Goal: Check status

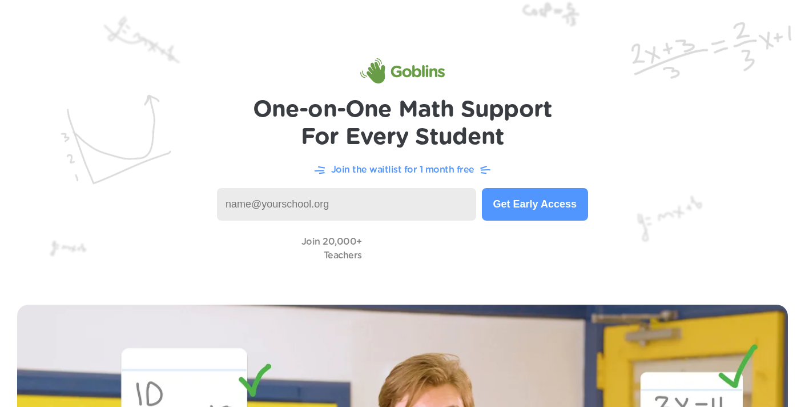
click at [316, 204] on input at bounding box center [346, 204] width 259 height 33
type input "[EMAIL_ADDRESS][DOMAIN_NAME]"
click at [519, 197] on button "Get Early Access" at bounding box center [535, 204] width 106 height 33
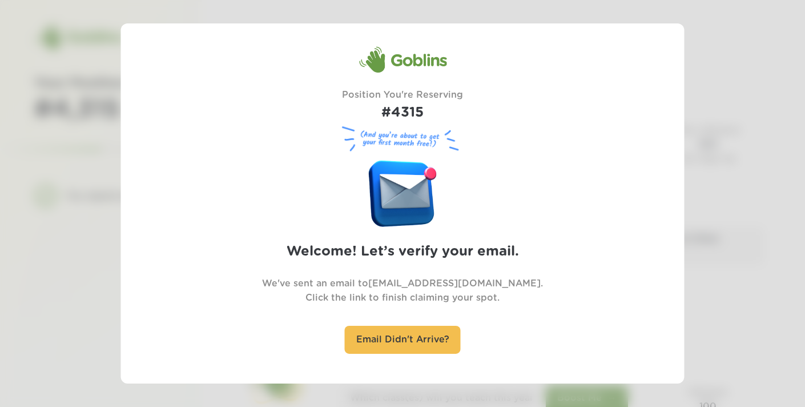
click at [401, 171] on figure at bounding box center [402, 191] width 69 height 72
click at [417, 191] on figure at bounding box center [402, 191] width 69 height 72
click at [433, 172] on figure at bounding box center [402, 191] width 69 height 72
click at [361, 256] on h2 "Welcome! Let’s verify your email." at bounding box center [403, 251] width 232 height 21
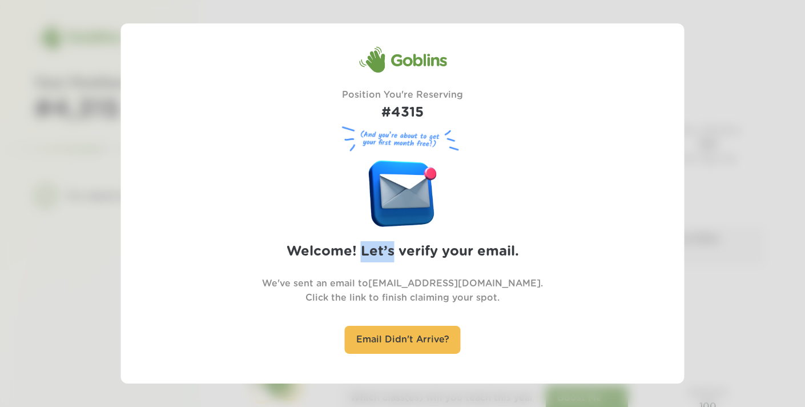
click at [361, 255] on h2 "Welcome! Let’s verify your email." at bounding box center [403, 251] width 232 height 21
click at [390, 339] on div "Email Didn't Arrive?" at bounding box center [403, 340] width 116 height 28
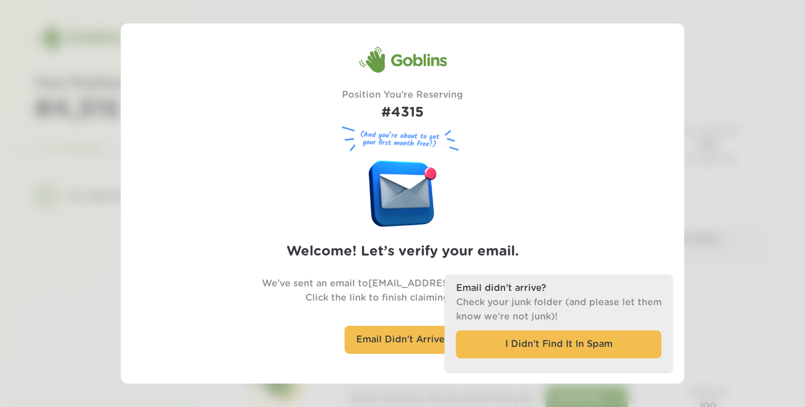
click at [569, 182] on div "Goblins Position You're Reserving #4315 (And you’re about to get your first mon…" at bounding box center [403, 203] width 480 height 314
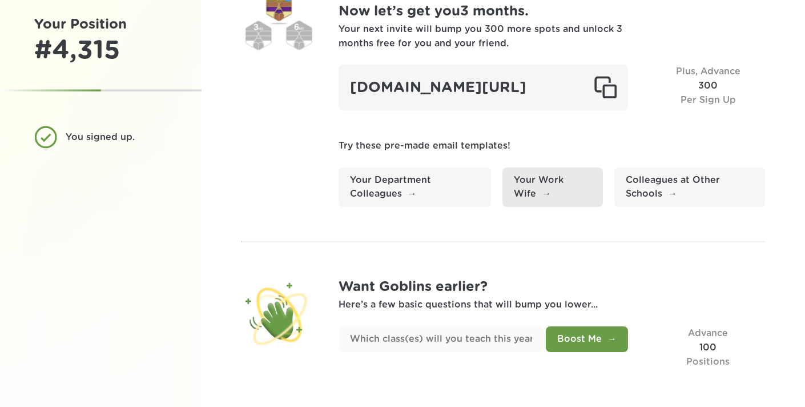
scroll to position [89, 0]
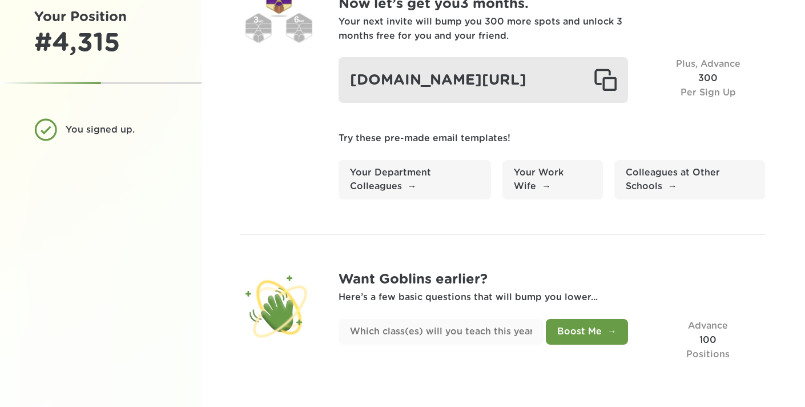
click at [496, 88] on div "[DOMAIN_NAME][URL]" at bounding box center [484, 80] width 290 height 46
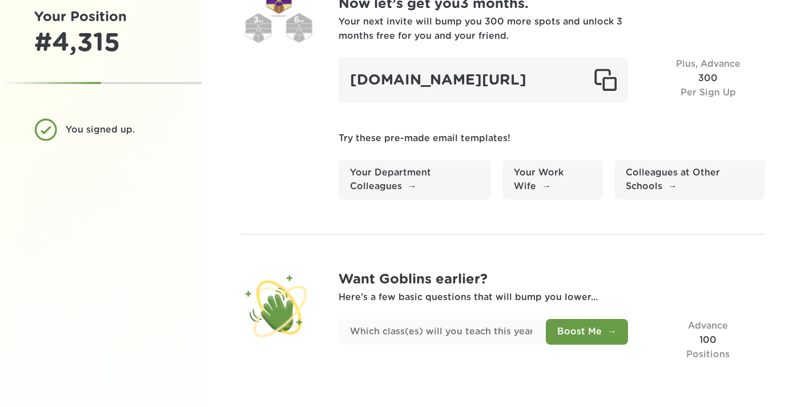
scroll to position [0, 0]
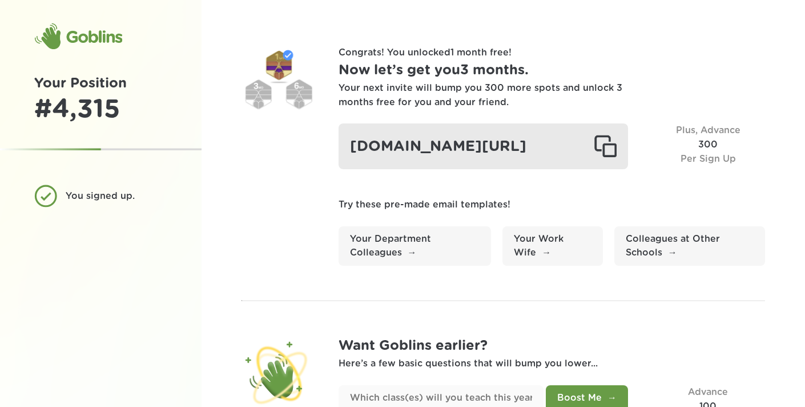
click at [445, 152] on div "[DOMAIN_NAME][URL]" at bounding box center [484, 146] width 290 height 46
click at [463, 152] on div "[DOMAIN_NAME][URL]" at bounding box center [484, 146] width 290 height 46
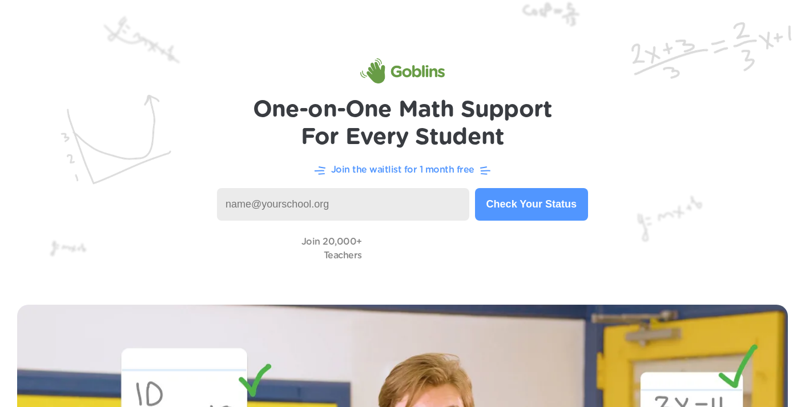
click at [539, 203] on button "Check Your Status" at bounding box center [531, 204] width 113 height 33
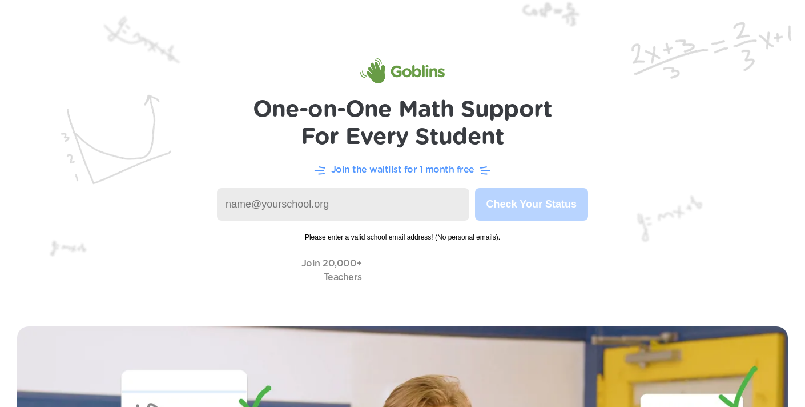
click at [370, 201] on input at bounding box center [343, 204] width 252 height 33
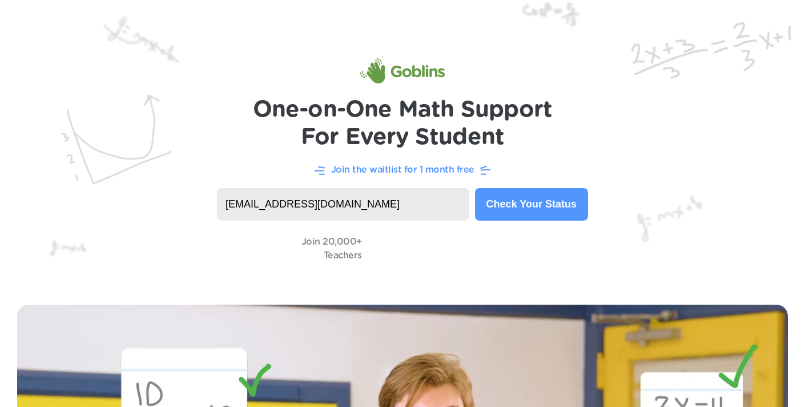
type input "mkelso@smmschoolde.com"
click at [501, 202] on button "Check Your Status" at bounding box center [531, 204] width 113 height 33
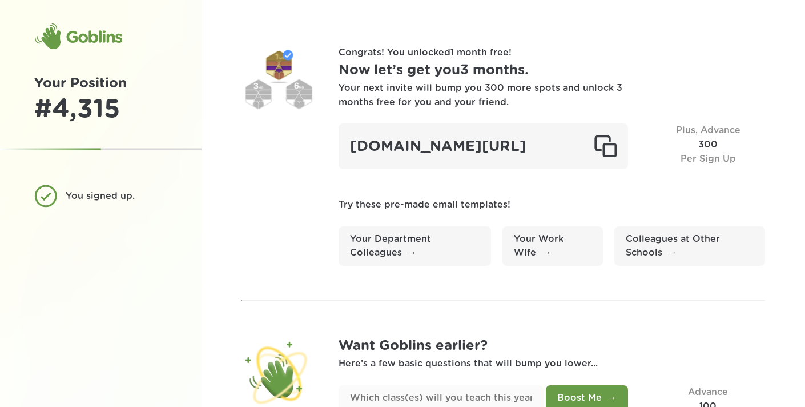
click at [76, 102] on div "# 4,315" at bounding box center [100, 109] width 133 height 31
click at [114, 192] on div "You signed up." at bounding box center [112, 196] width 93 height 14
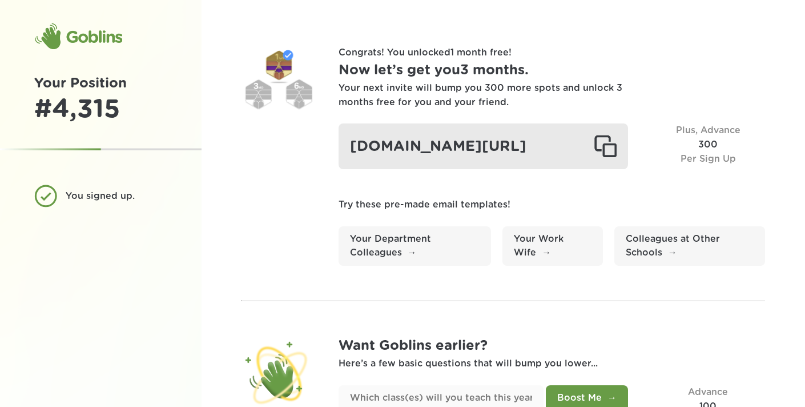
click at [537, 156] on div "[DOMAIN_NAME][URL]" at bounding box center [484, 146] width 290 height 46
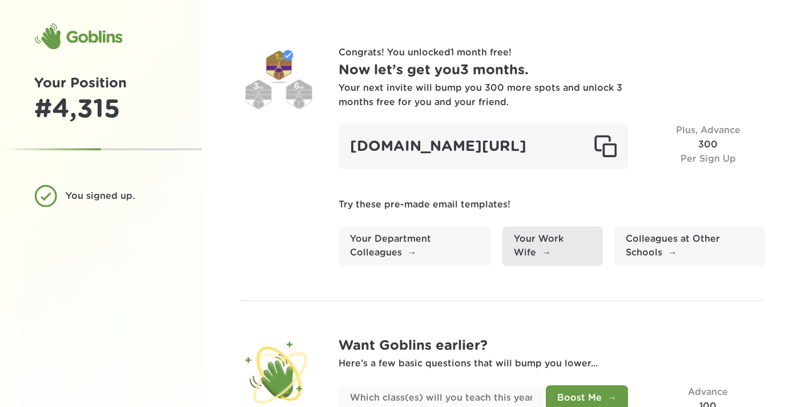
click at [531, 262] on link "Your Work Wife" at bounding box center [553, 246] width 100 height 40
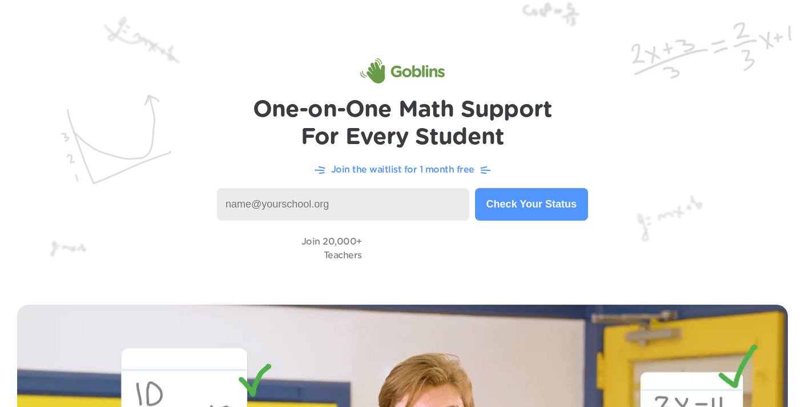
click at [421, 202] on input at bounding box center [343, 204] width 252 height 33
type input "[EMAIL_ADDRESS][DOMAIN_NAME]"
click at [537, 203] on button "Check Your Status" at bounding box center [531, 204] width 113 height 33
